Goal: Information Seeking & Learning: Learn about a topic

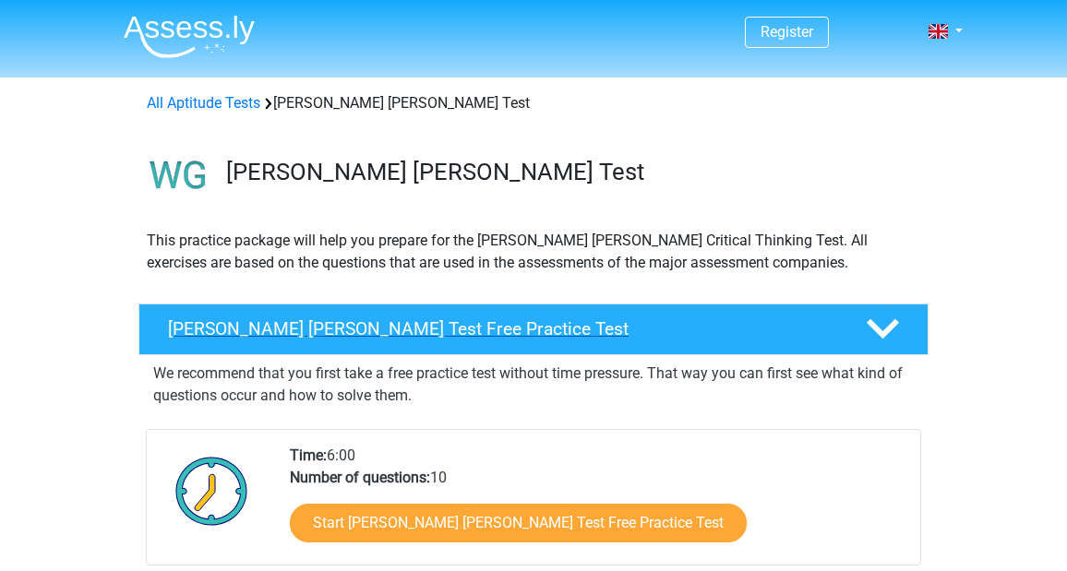
click at [558, 318] on h4 "Watson Glaser Test Free Practice Test" at bounding box center [502, 328] width 668 height 21
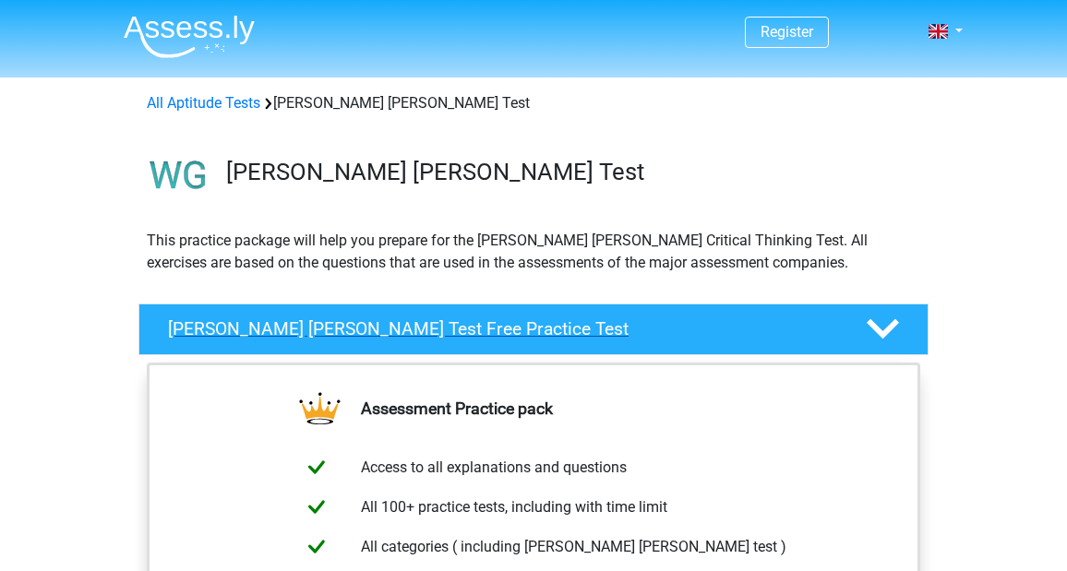
click at [558, 319] on h4 "Watson Glaser Test Free Practice Test" at bounding box center [502, 328] width 668 height 21
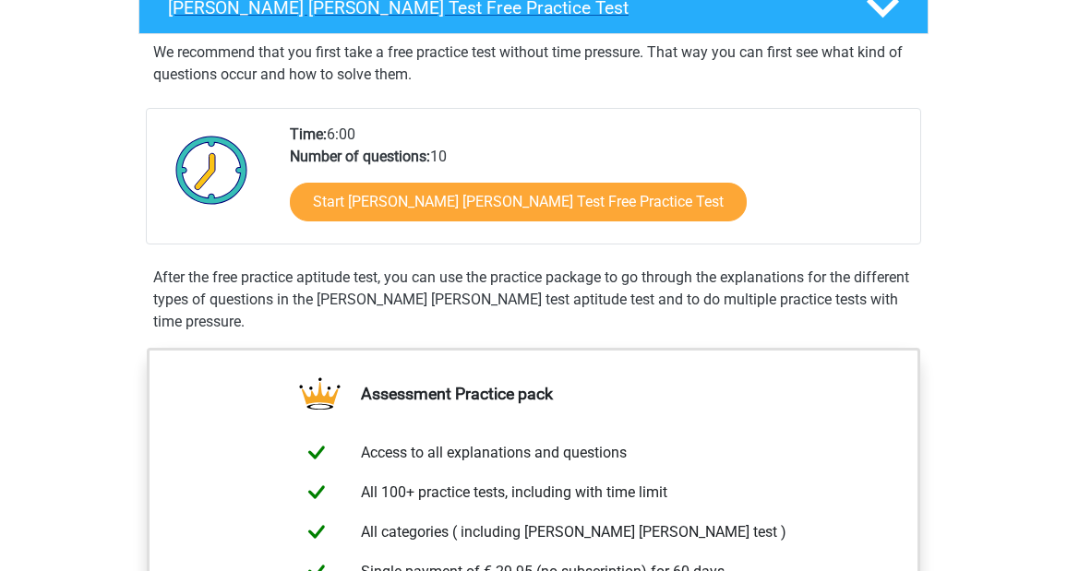
scroll to position [323, 0]
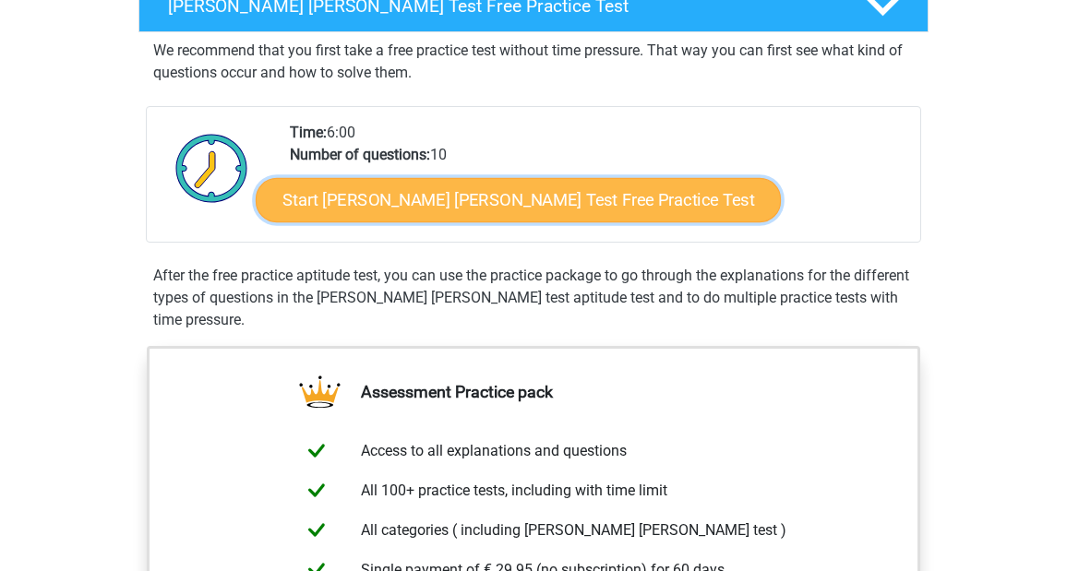
click at [551, 191] on link "Start Watson Glaser Test Free Practice Test" at bounding box center [518, 200] width 525 height 44
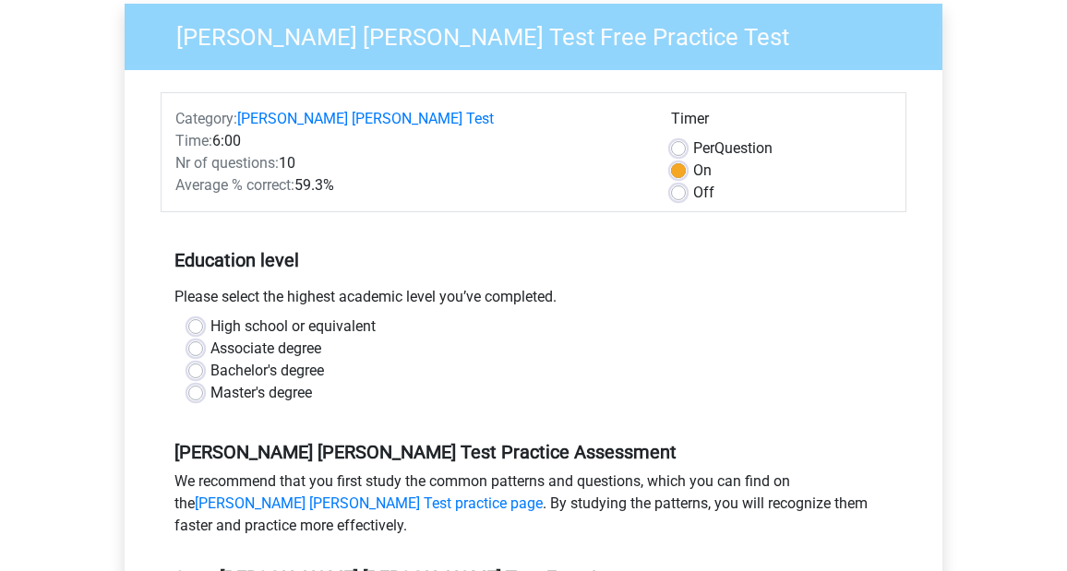
scroll to position [162, 0]
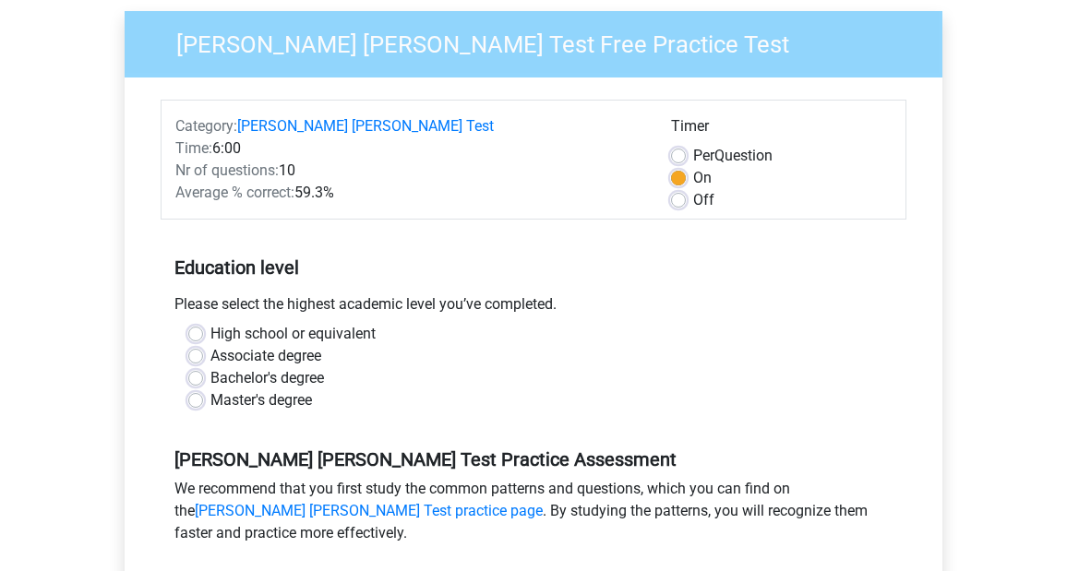
click at [304, 390] on label "Master's degree" at bounding box center [261, 401] width 102 height 22
click at [203, 390] on input "Master's degree" at bounding box center [195, 399] width 15 height 18
radio input "true"
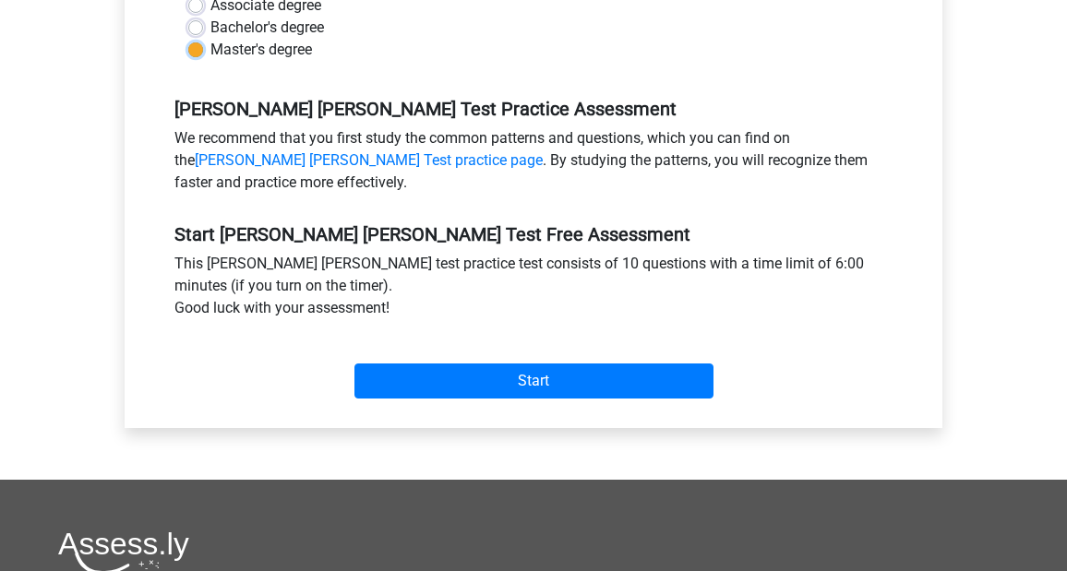
scroll to position [545, 0]
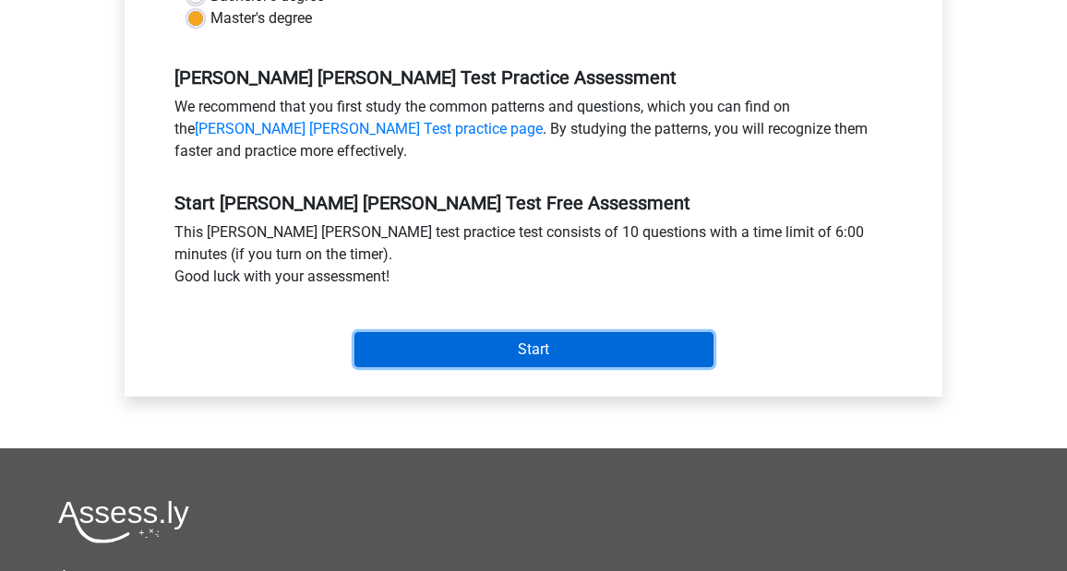
click at [406, 343] on input "Start" at bounding box center [533, 349] width 359 height 35
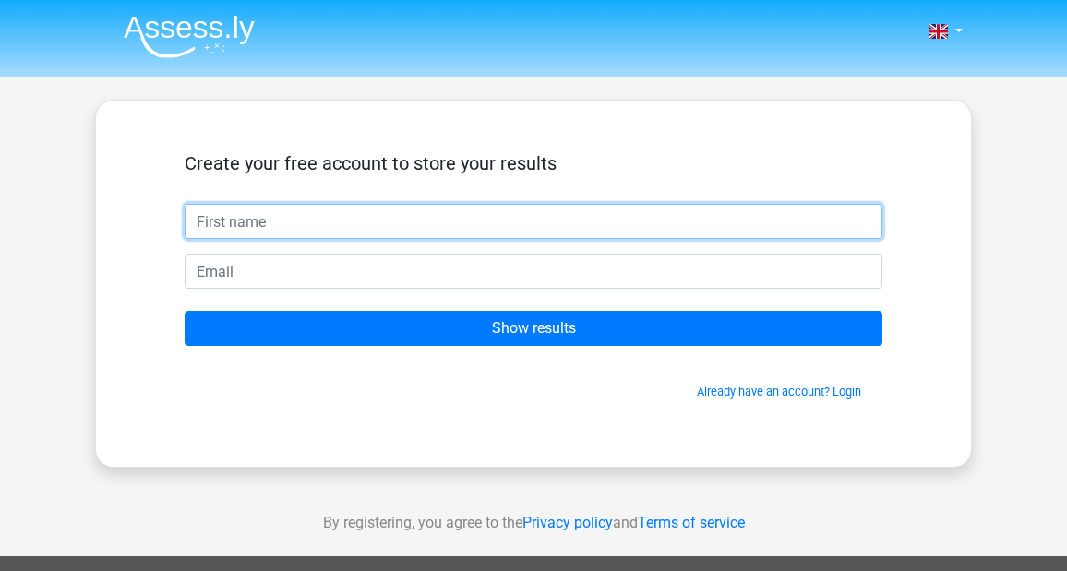
scroll to position [46, 0]
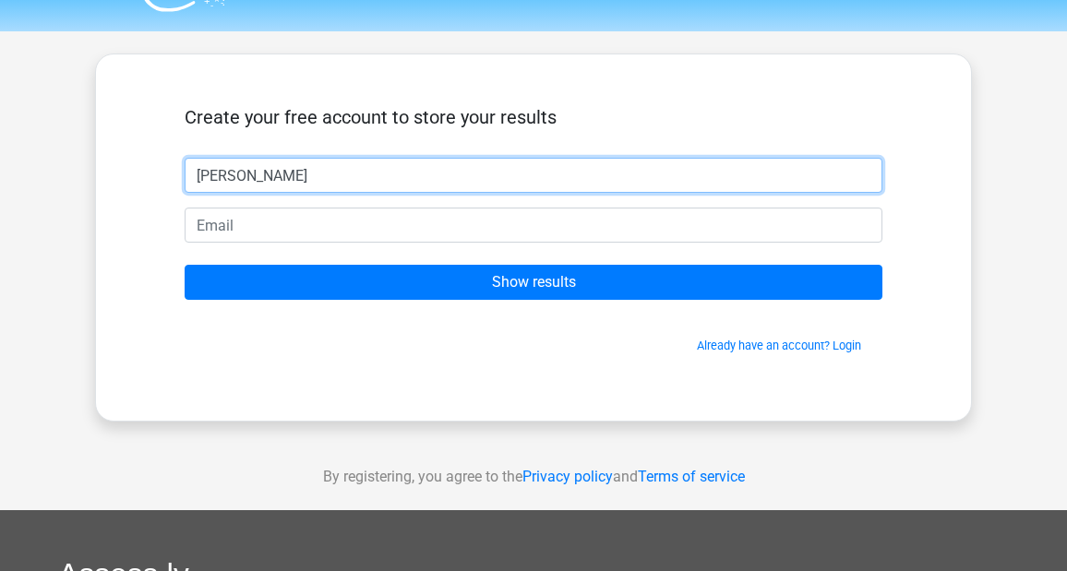
type input "lola"
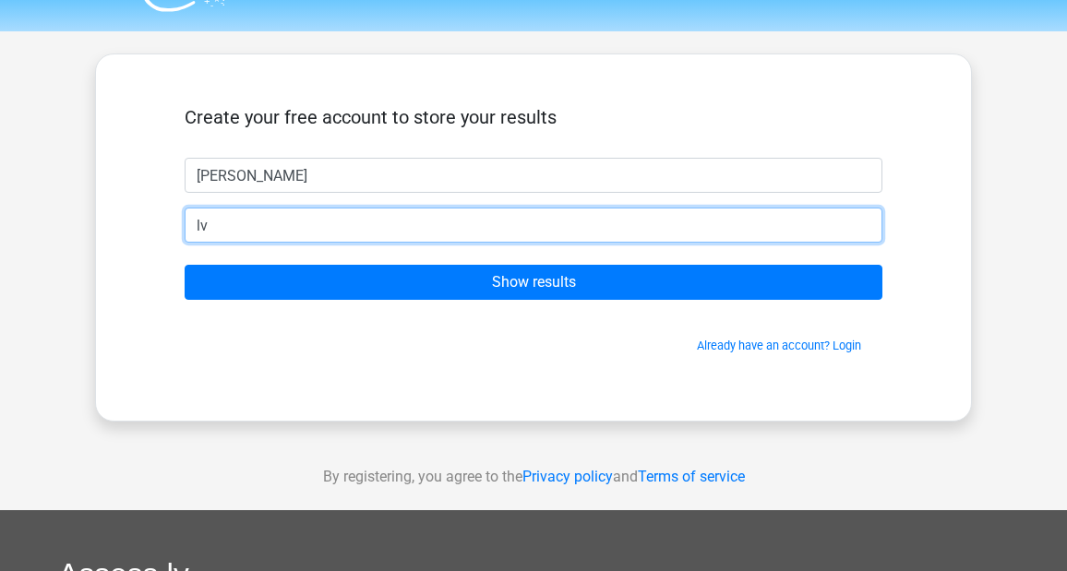
type input "Lvp.3535@icloud.com"
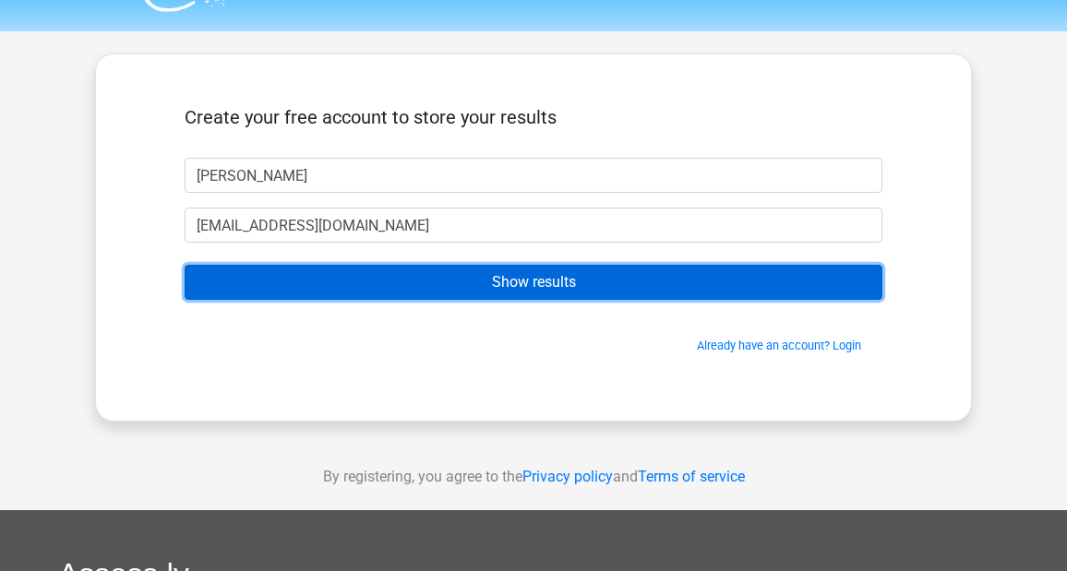
click at [341, 283] on input "Show results" at bounding box center [534, 282] width 698 height 35
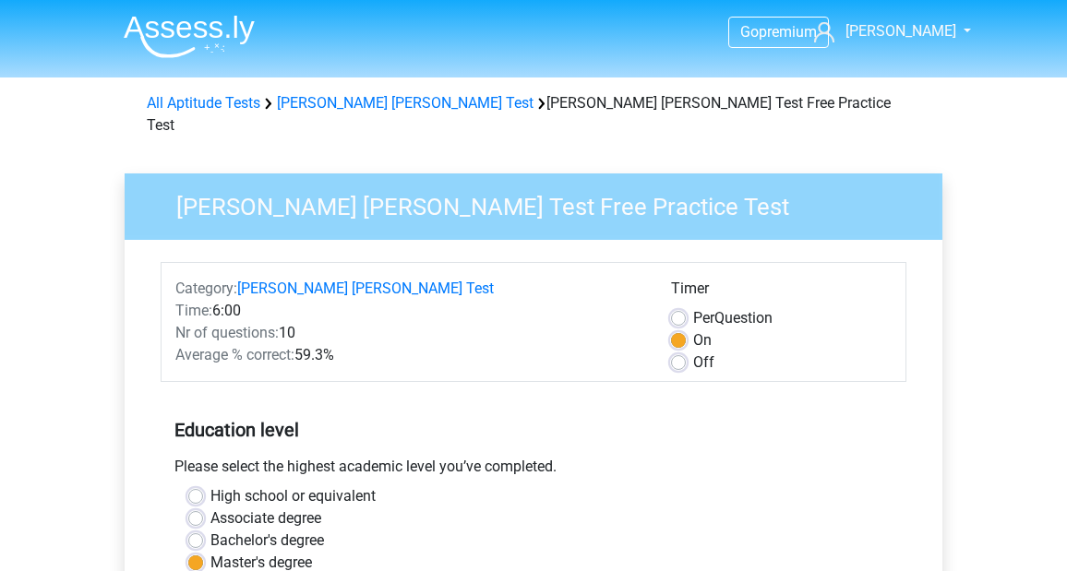
scroll to position [545, 0]
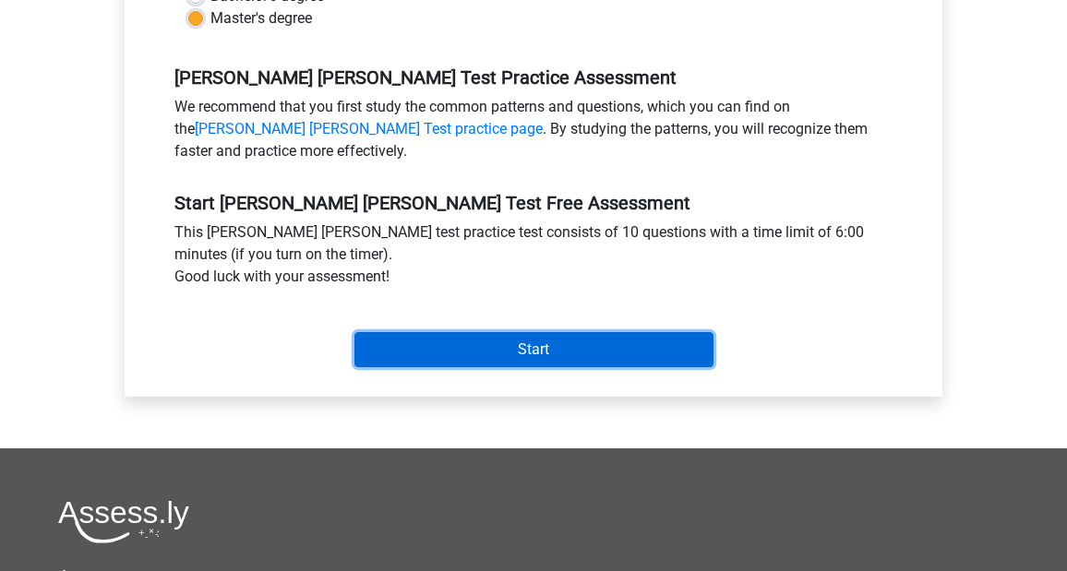
click at [374, 332] on input "Start" at bounding box center [533, 349] width 359 height 35
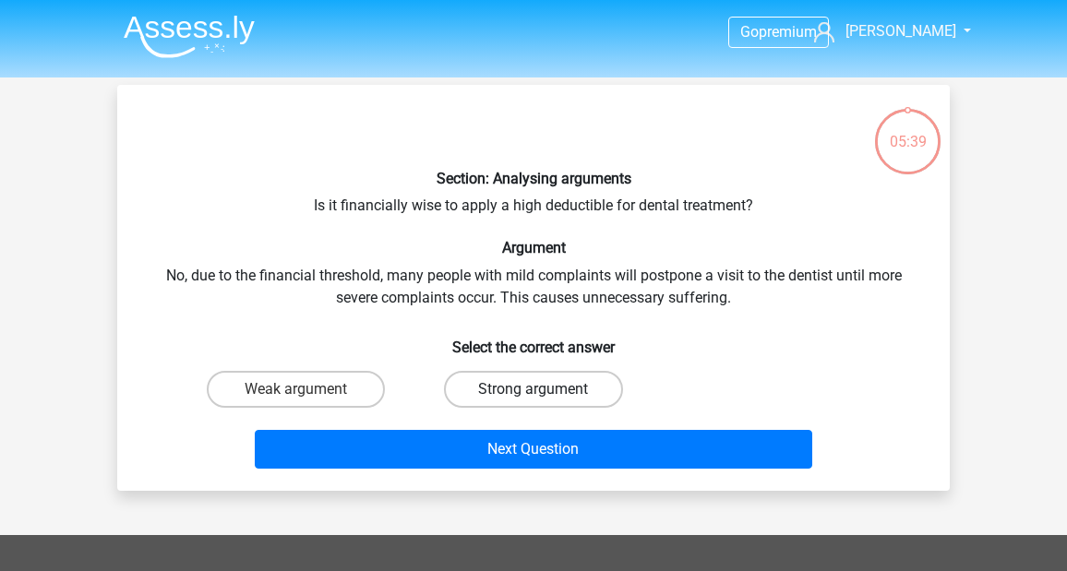
click at [474, 399] on label "Strong argument" at bounding box center [533, 389] width 178 height 37
click at [534, 399] on input "Strong argument" at bounding box center [540, 396] width 12 height 12
radio input "true"
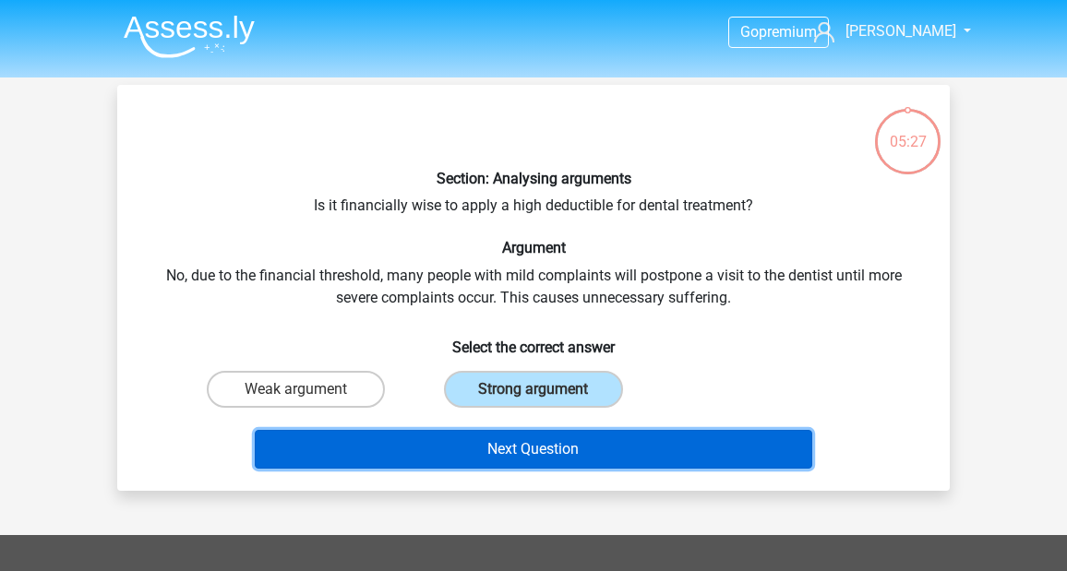
click at [453, 458] on button "Next Question" at bounding box center [534, 449] width 558 height 39
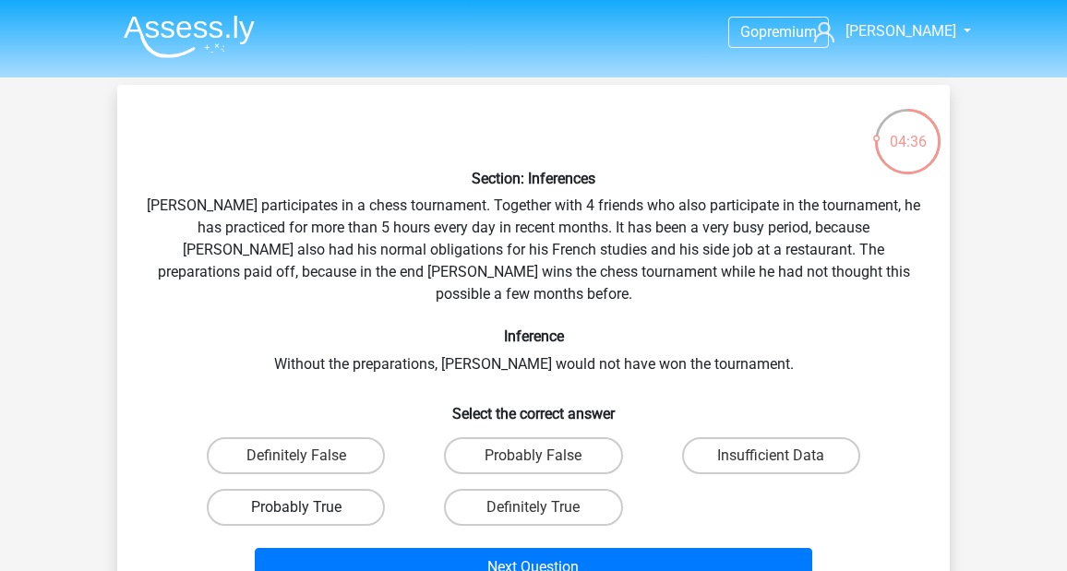
click at [331, 489] on label "Probably True" at bounding box center [296, 507] width 178 height 37
click at [308, 508] on input "Probably True" at bounding box center [302, 514] width 12 height 12
radio input "true"
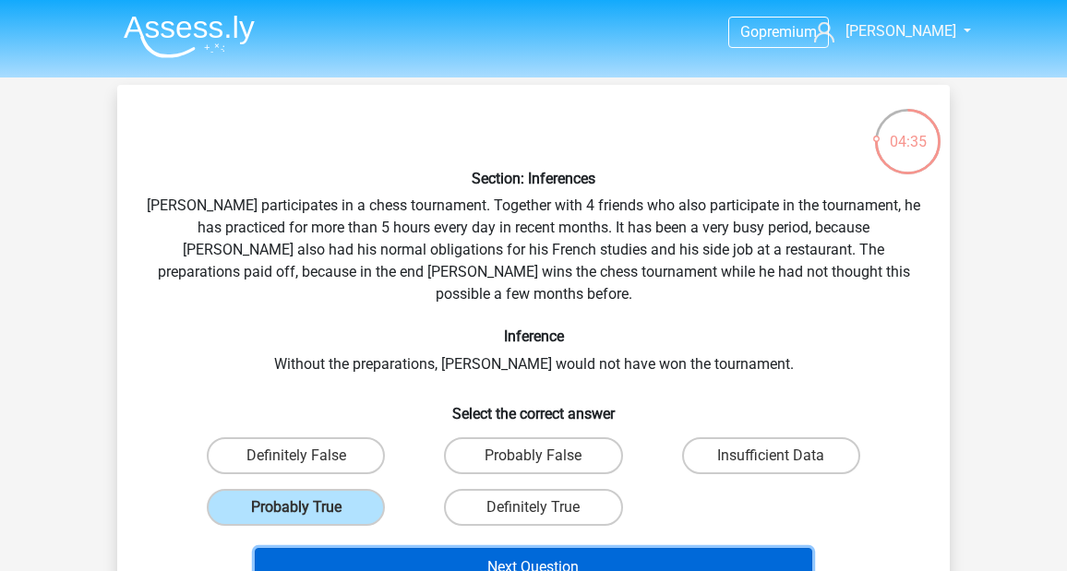
click at [358, 551] on button "Next Question" at bounding box center [534, 567] width 558 height 39
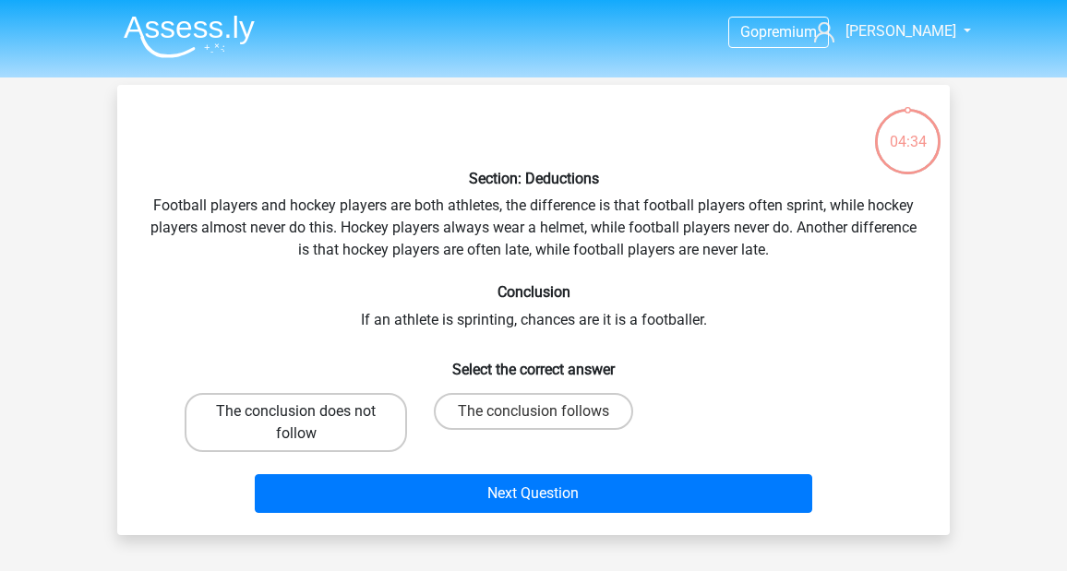
scroll to position [85, 0]
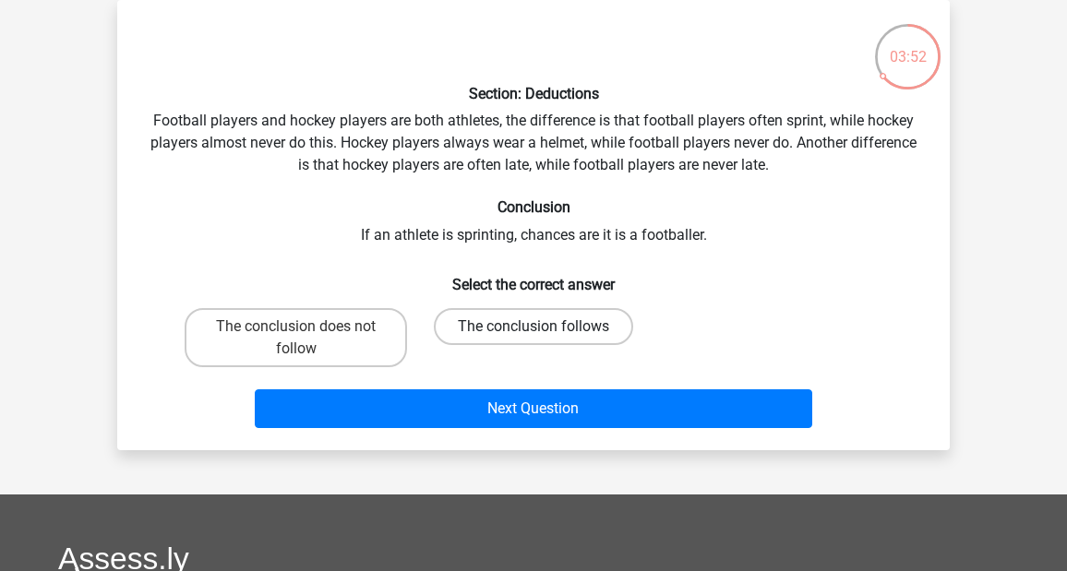
click at [463, 338] on label "The conclusion follows" at bounding box center [533, 326] width 199 height 37
click at [534, 338] on input "The conclusion follows" at bounding box center [540, 333] width 12 height 12
radio input "true"
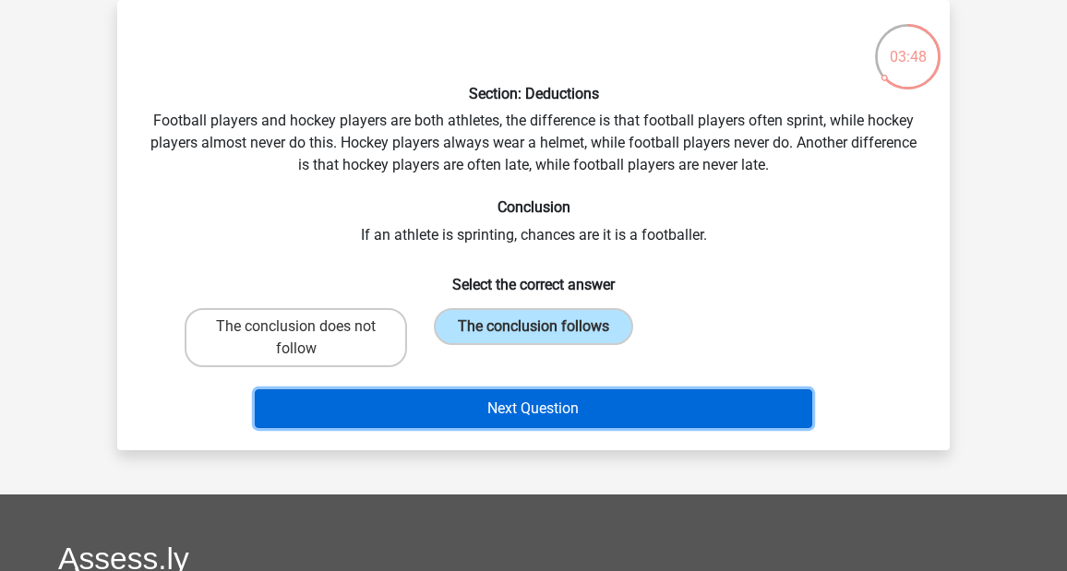
click at [450, 402] on button "Next Question" at bounding box center [534, 409] width 558 height 39
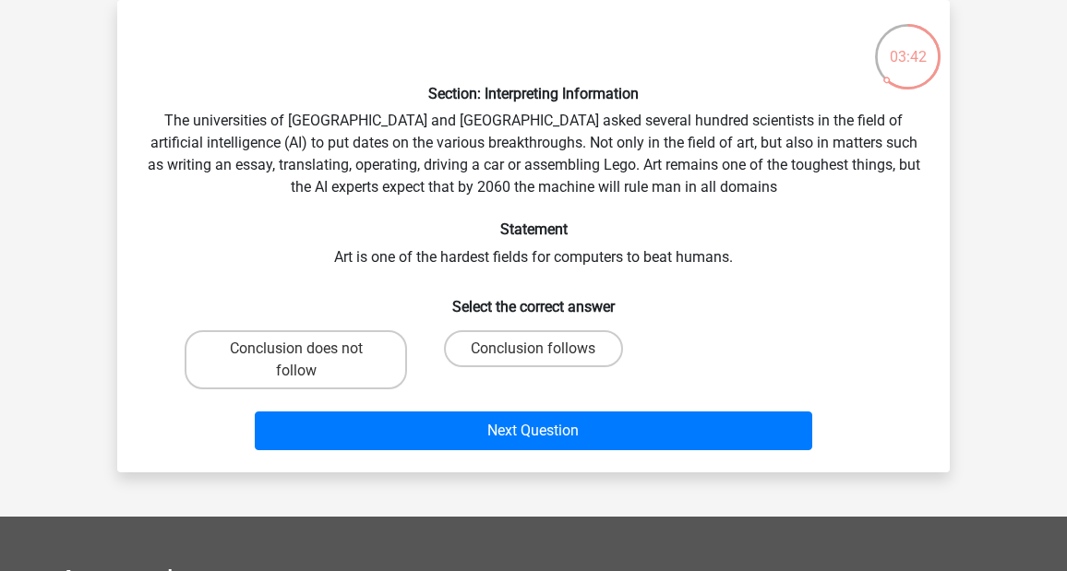
scroll to position [0, 0]
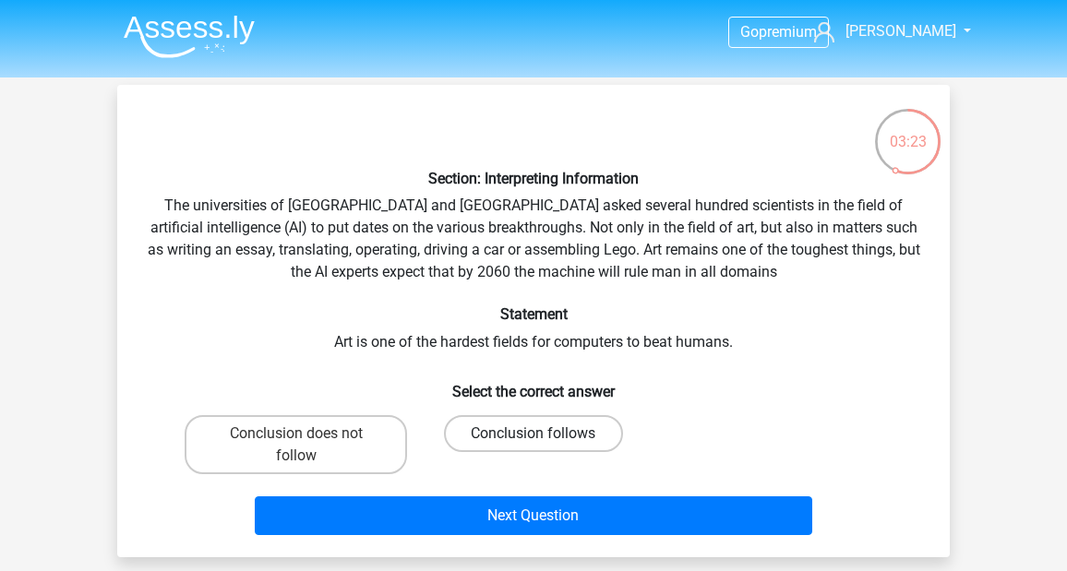
click at [451, 442] on label "Conclusion follows" at bounding box center [533, 433] width 178 height 37
click at [534, 442] on input "Conclusion follows" at bounding box center [540, 440] width 12 height 12
radio input "true"
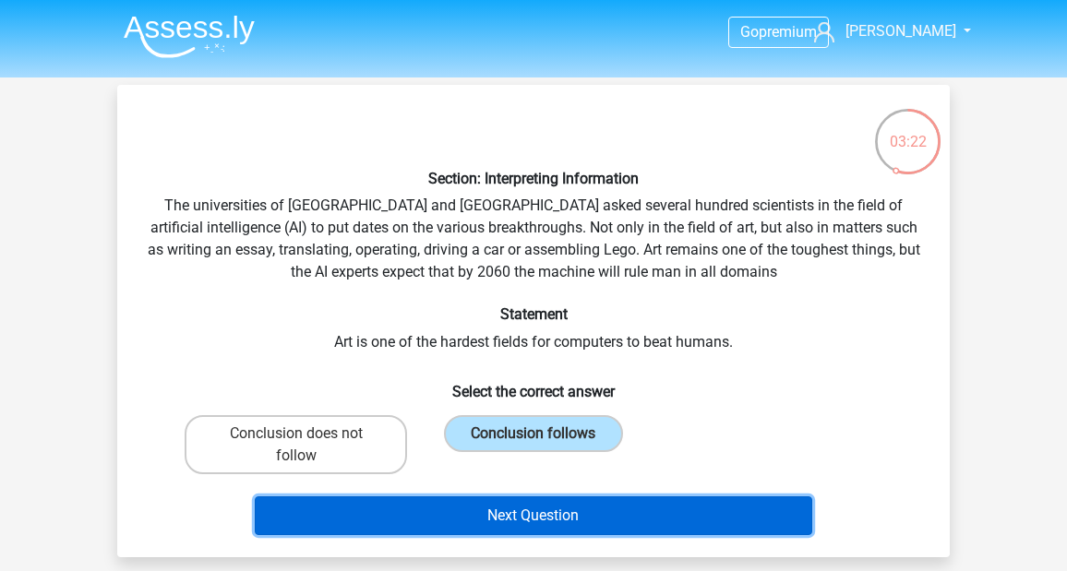
click at [457, 504] on button "Next Question" at bounding box center [534, 516] width 558 height 39
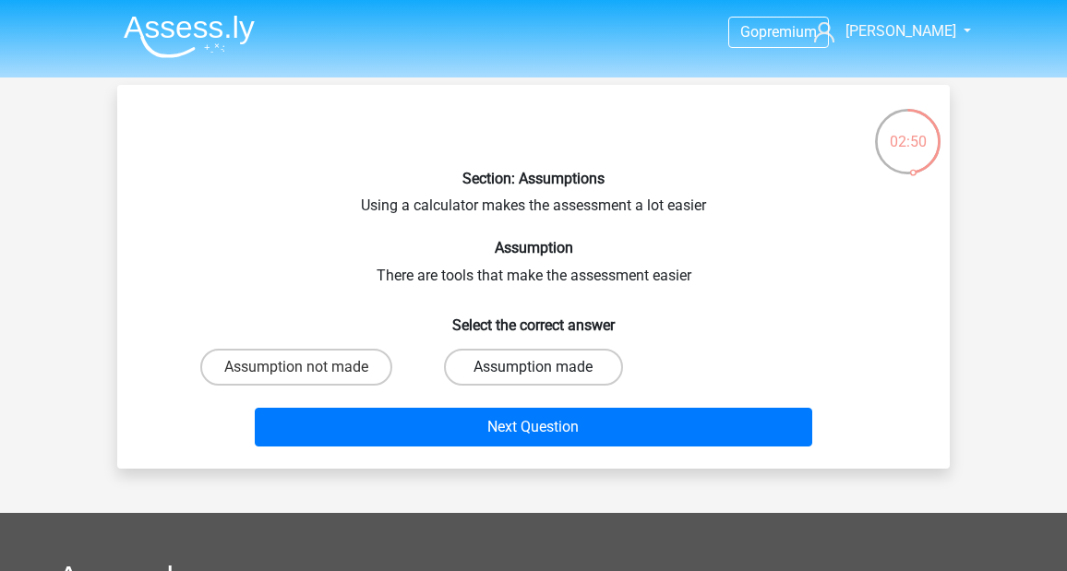
click at [460, 366] on label "Assumption made" at bounding box center [533, 367] width 178 height 37
click at [534, 367] on input "Assumption made" at bounding box center [540, 373] width 12 height 12
radio input "true"
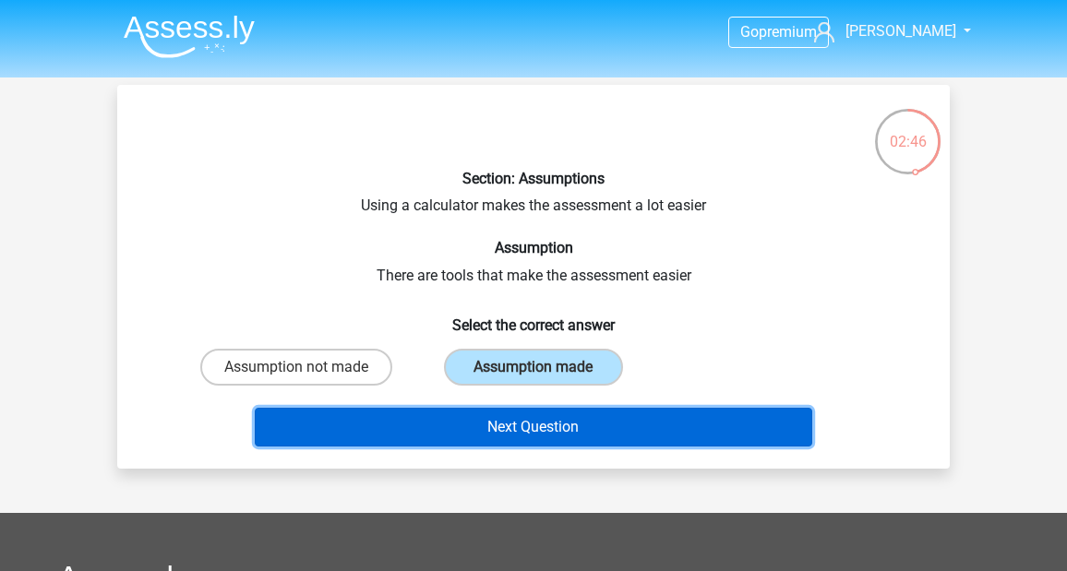
click at [482, 441] on button "Next Question" at bounding box center [534, 427] width 558 height 39
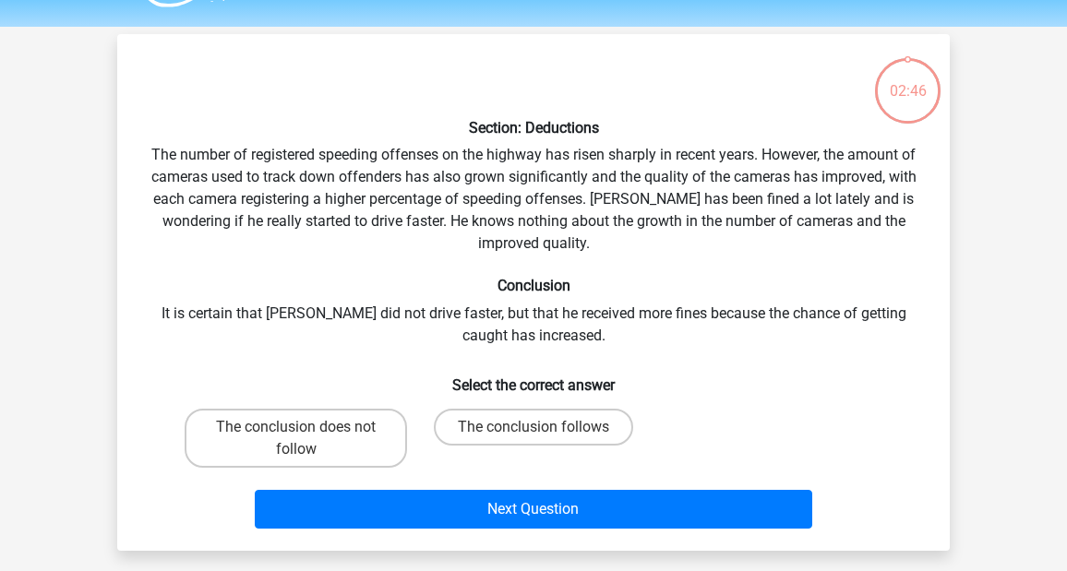
scroll to position [85, 0]
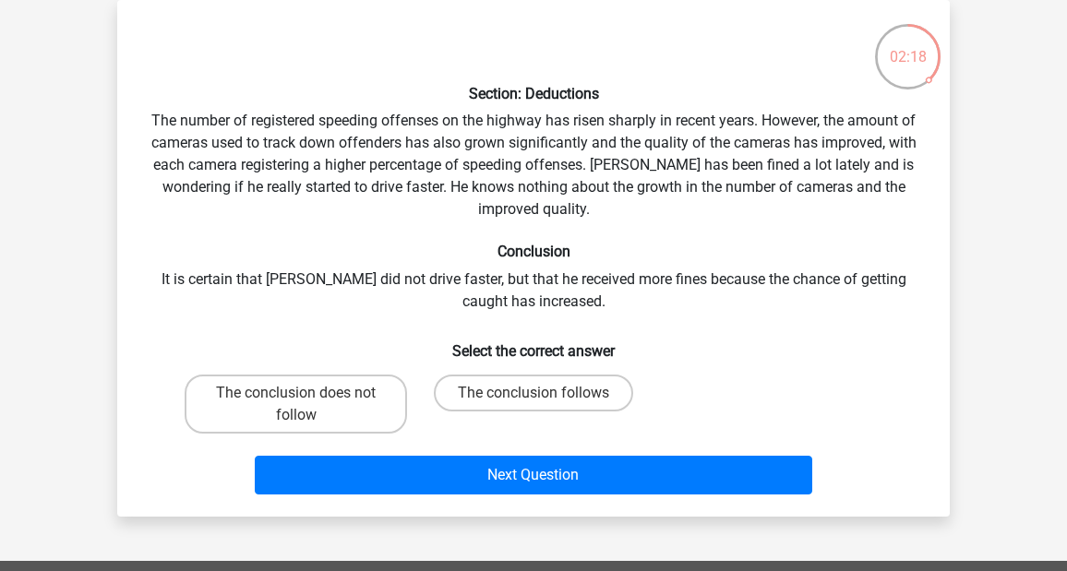
click at [438, 103] on div "Section: Deductions The number of registered speeding offenses on the highway h…" at bounding box center [534, 258] width 818 height 487
click at [546, 397] on label "The conclusion follows" at bounding box center [533, 393] width 199 height 37
click at [546, 397] on input "The conclusion follows" at bounding box center [540, 399] width 12 height 12
radio input "true"
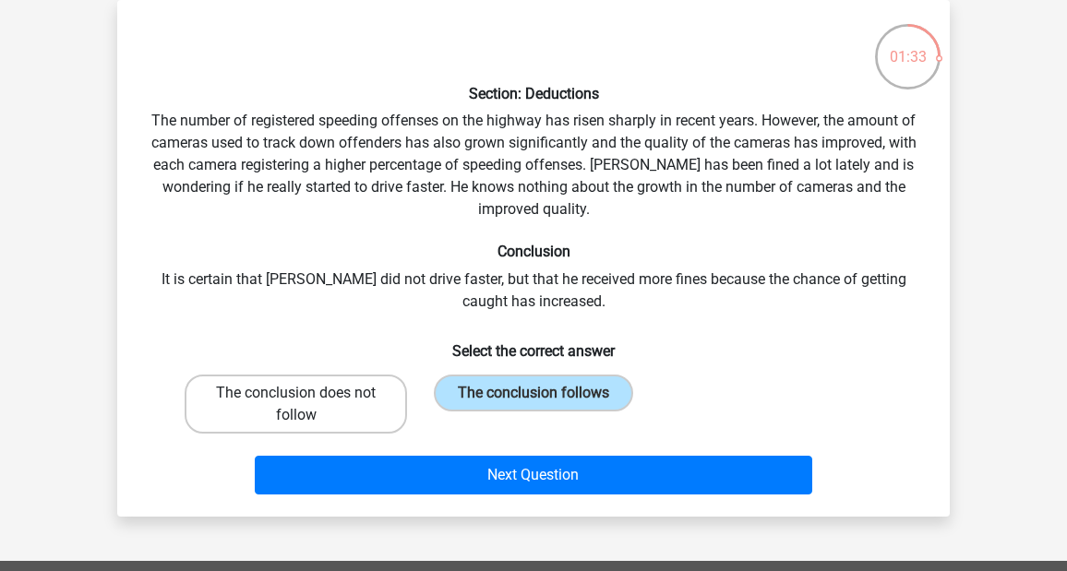
click at [388, 388] on label "The conclusion does not follow" at bounding box center [296, 404] width 222 height 59
click at [308, 393] on input "The conclusion does not follow" at bounding box center [302, 399] width 12 height 12
radio input "true"
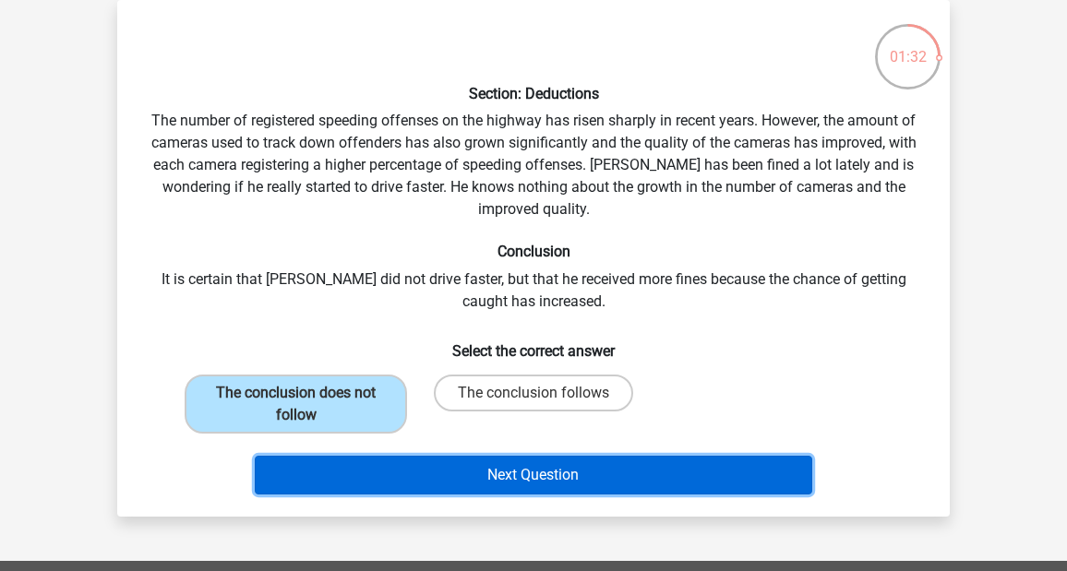
click at [377, 479] on button "Next Question" at bounding box center [534, 475] width 558 height 39
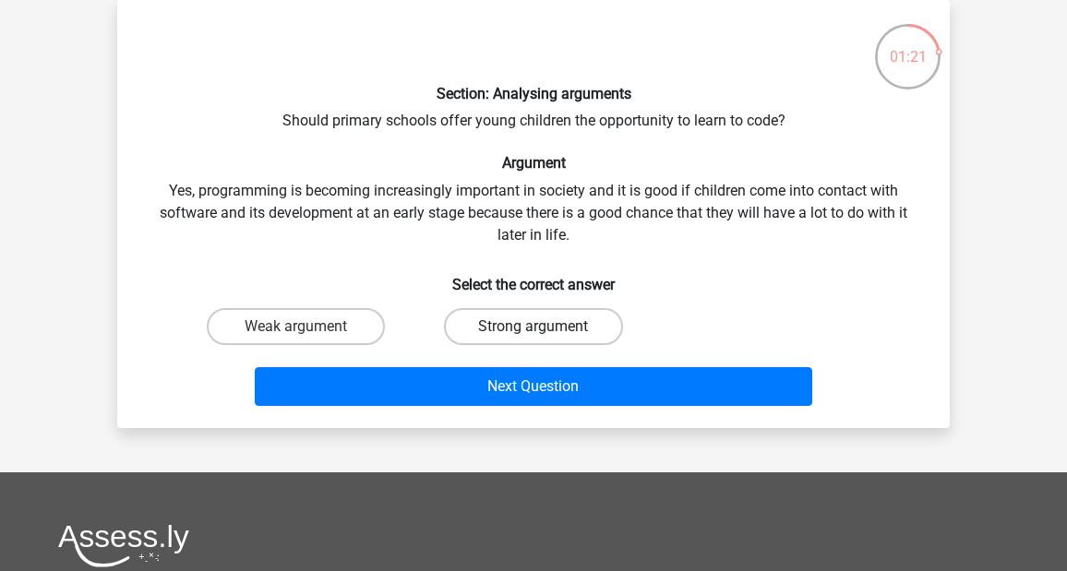
click at [468, 336] on label "Strong argument" at bounding box center [533, 326] width 178 height 37
click at [534, 336] on input "Strong argument" at bounding box center [540, 333] width 12 height 12
radio input "true"
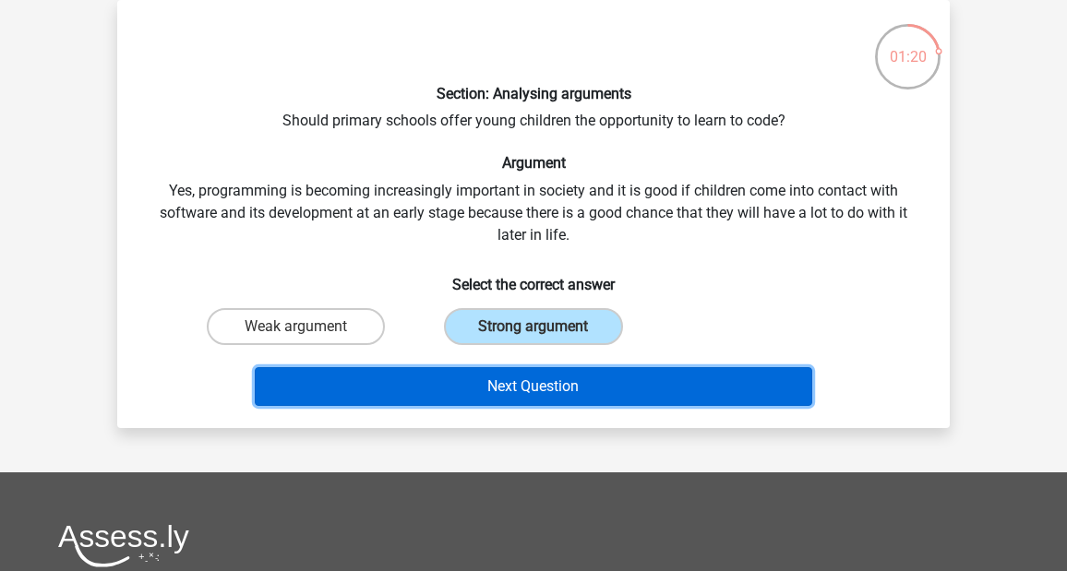
click at [472, 367] on button "Next Question" at bounding box center [534, 386] width 558 height 39
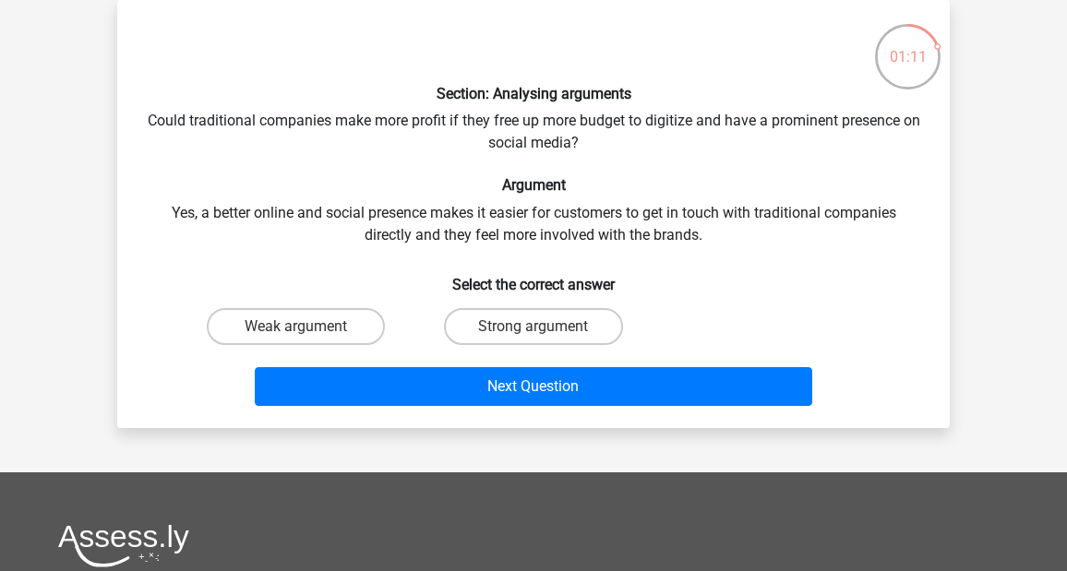
click at [380, 152] on div "Section: Analysing arguments Could traditional companies make more profit if th…" at bounding box center [534, 214] width 818 height 399
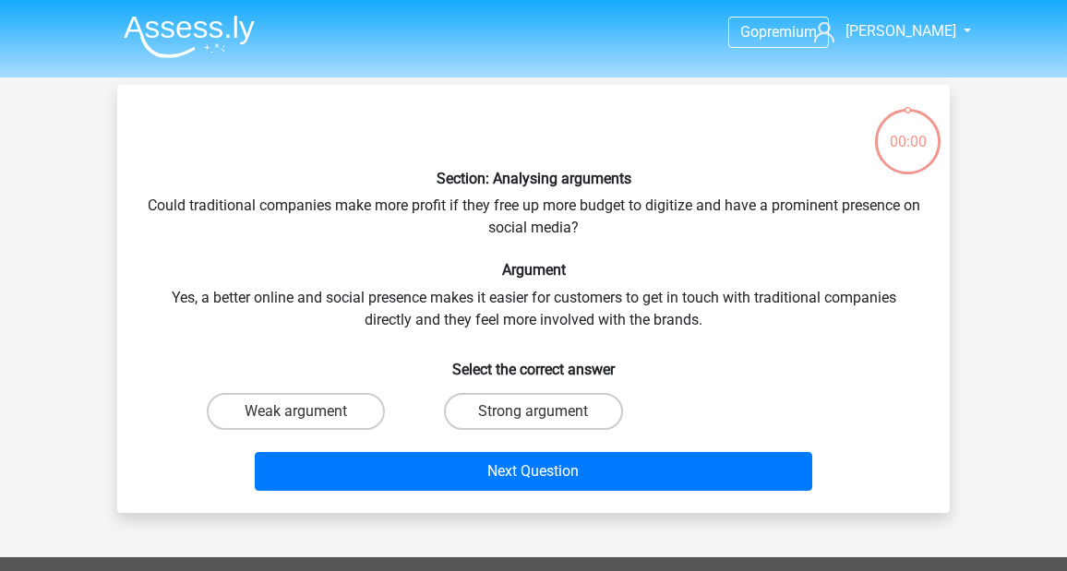
scroll to position [85, 0]
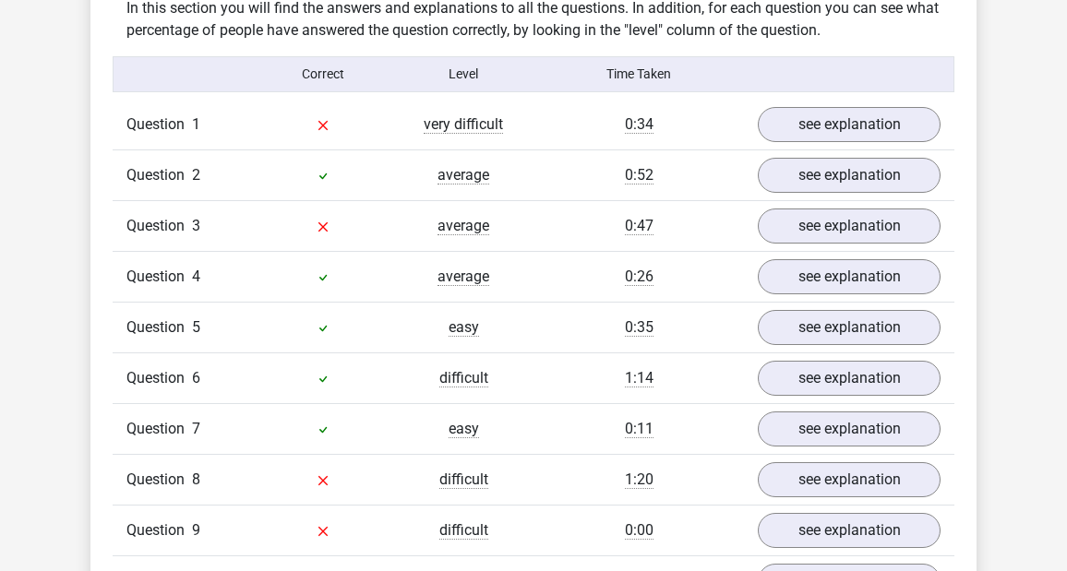
scroll to position [1439, 0]
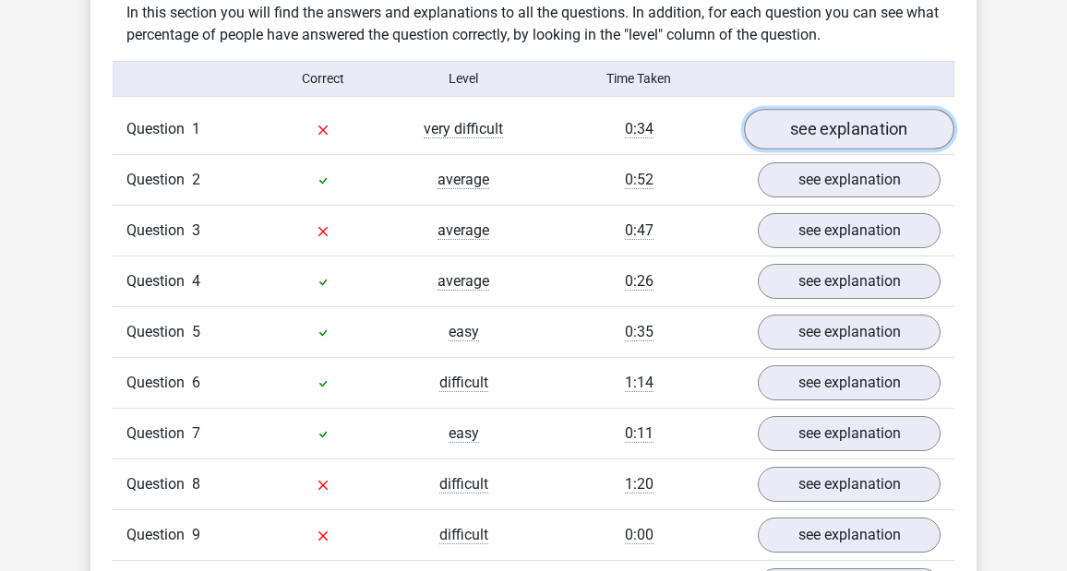
click at [842, 110] on link "see explanation" at bounding box center [849, 130] width 210 height 41
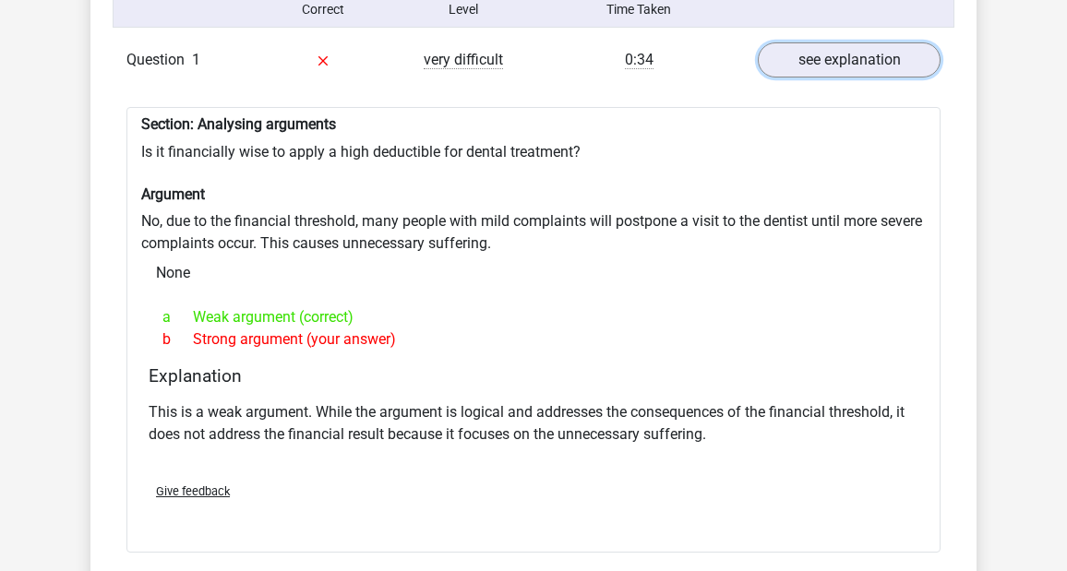
scroll to position [1834, 0]
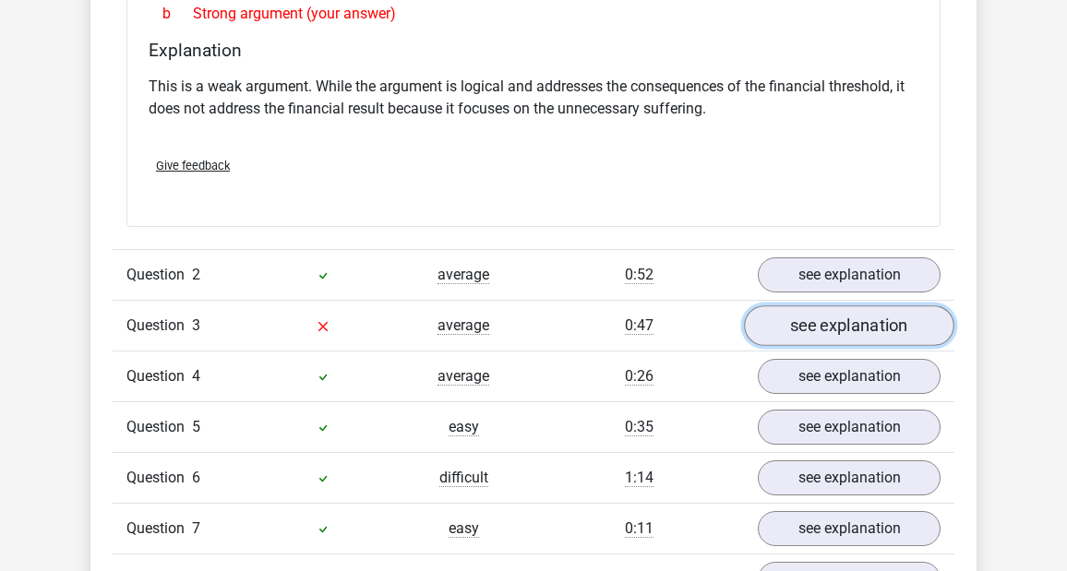
click at [787, 306] on link "see explanation" at bounding box center [849, 326] width 210 height 41
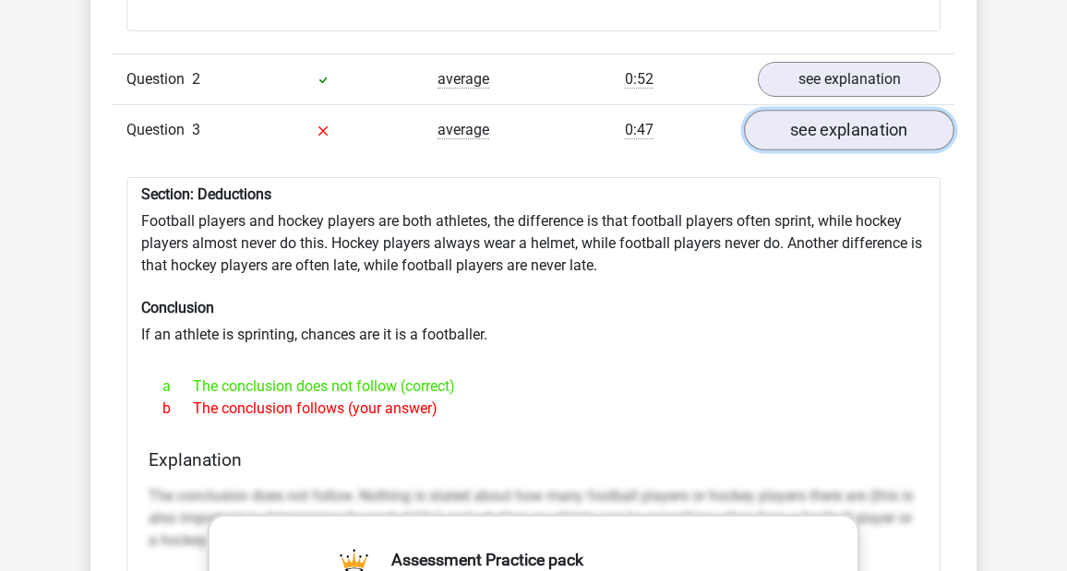
scroll to position [2230, 0]
